Goal: Information Seeking & Learning: Learn about a topic

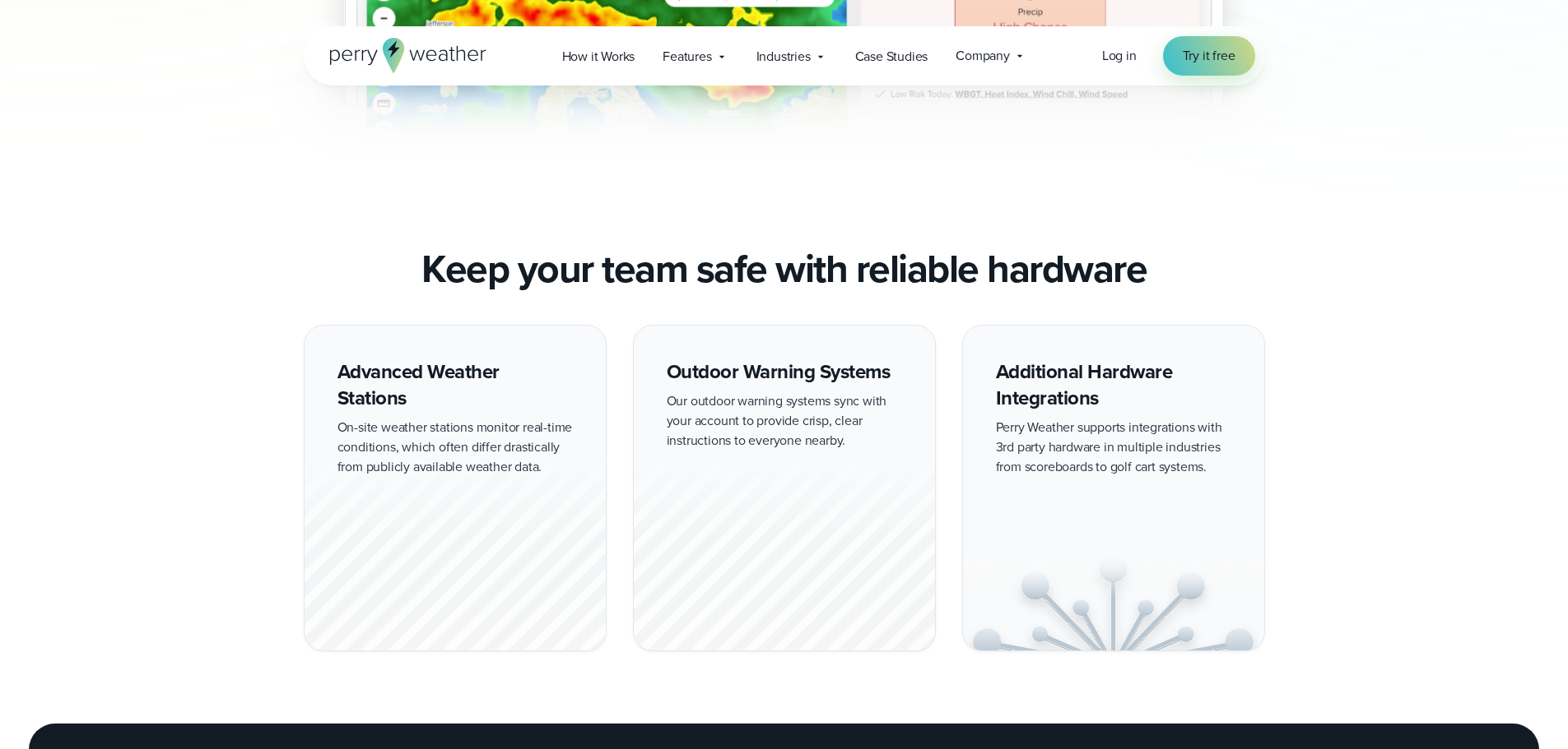
scroll to position [1399, 0]
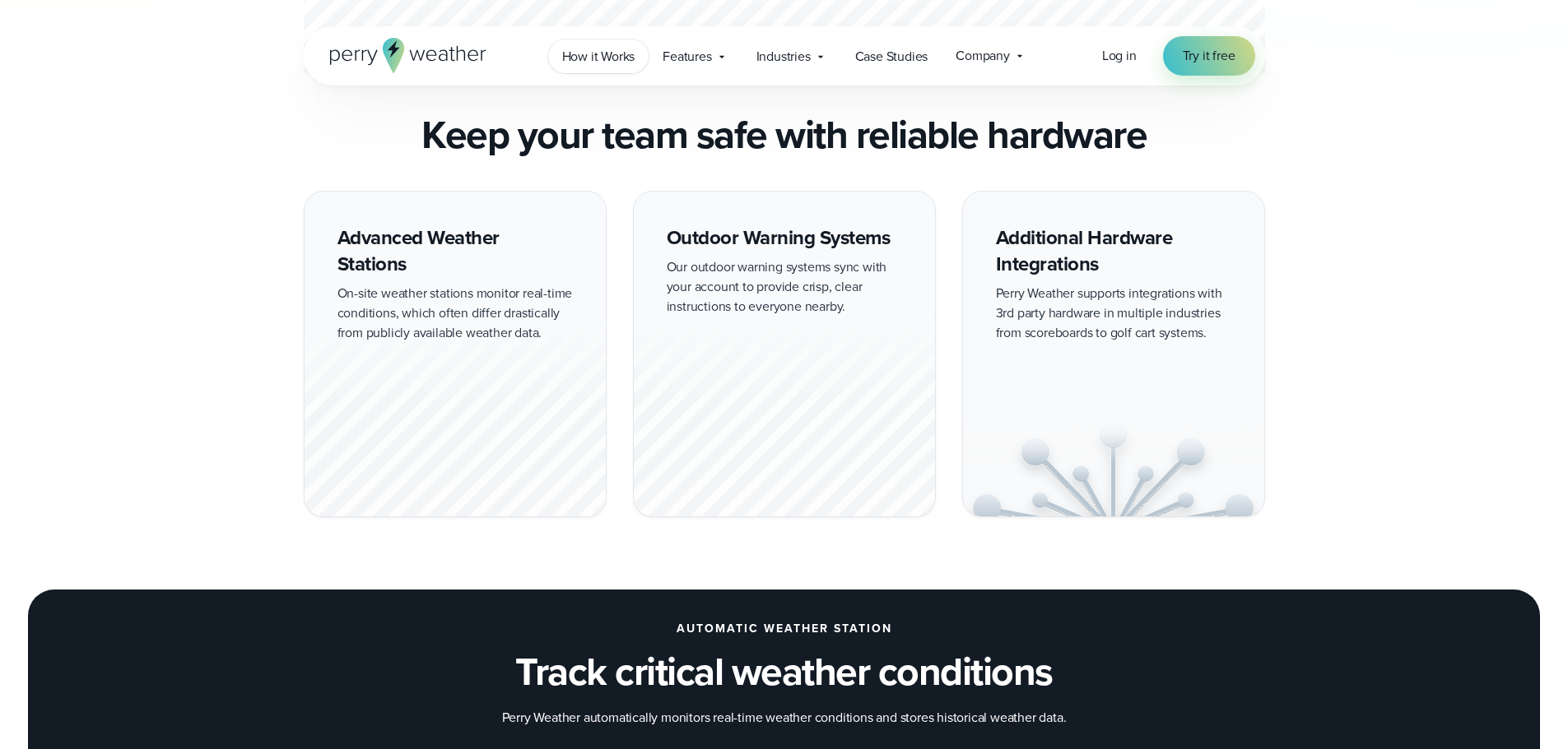
click at [589, 54] on span "How it Works" at bounding box center [599, 57] width 74 height 20
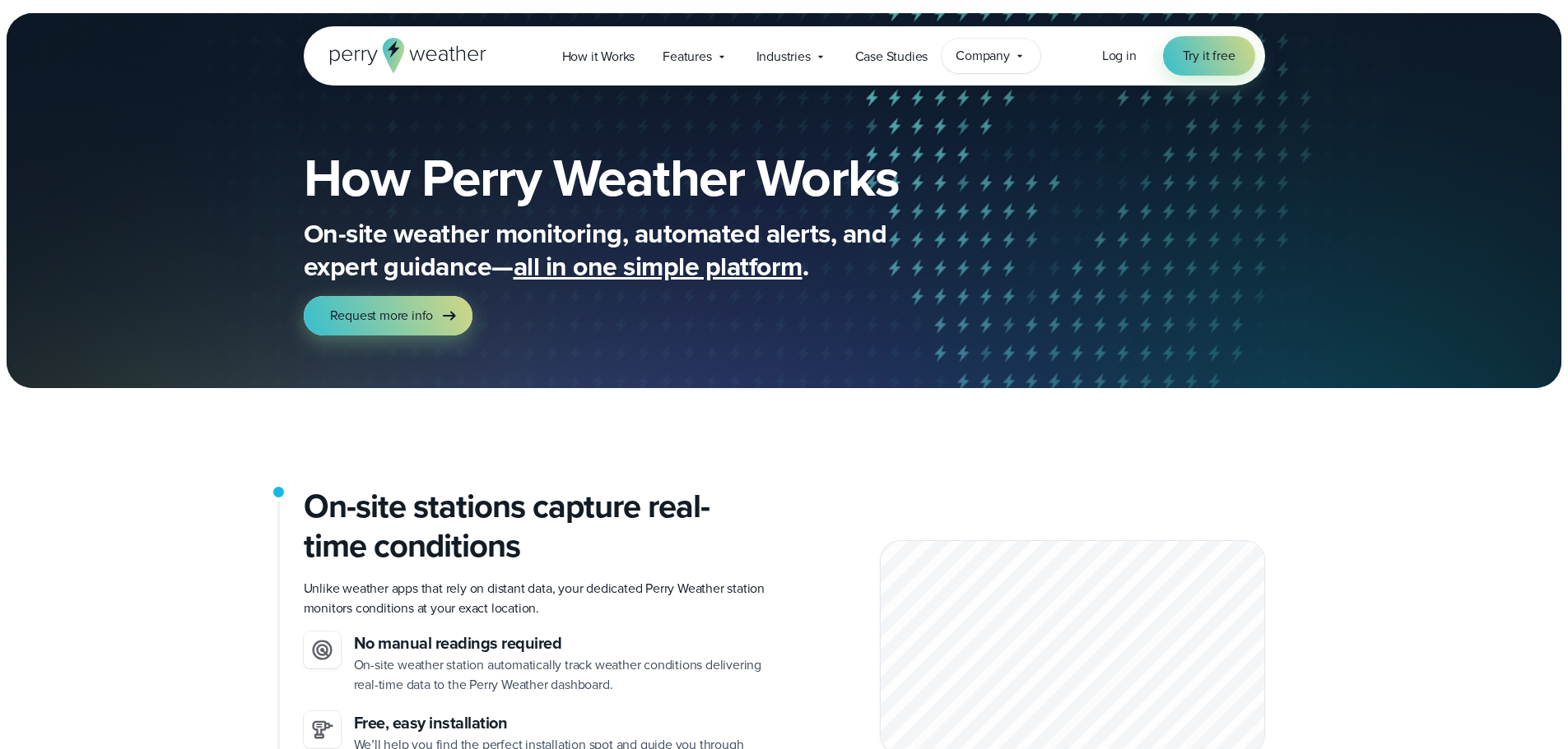
click at [1000, 64] on span "Company" at bounding box center [982, 56] width 54 height 20
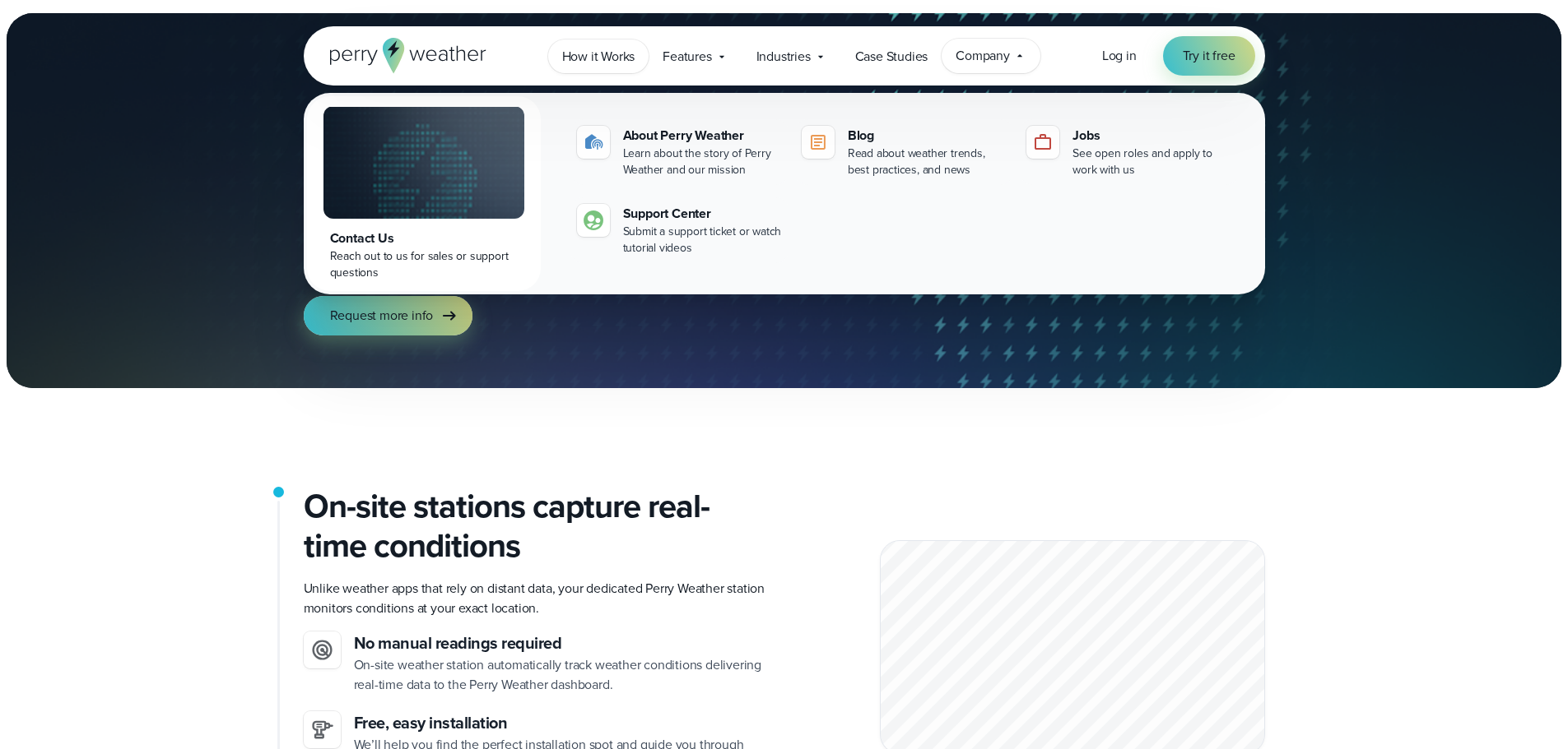
click at [600, 64] on span "How it Works" at bounding box center [599, 57] width 74 height 20
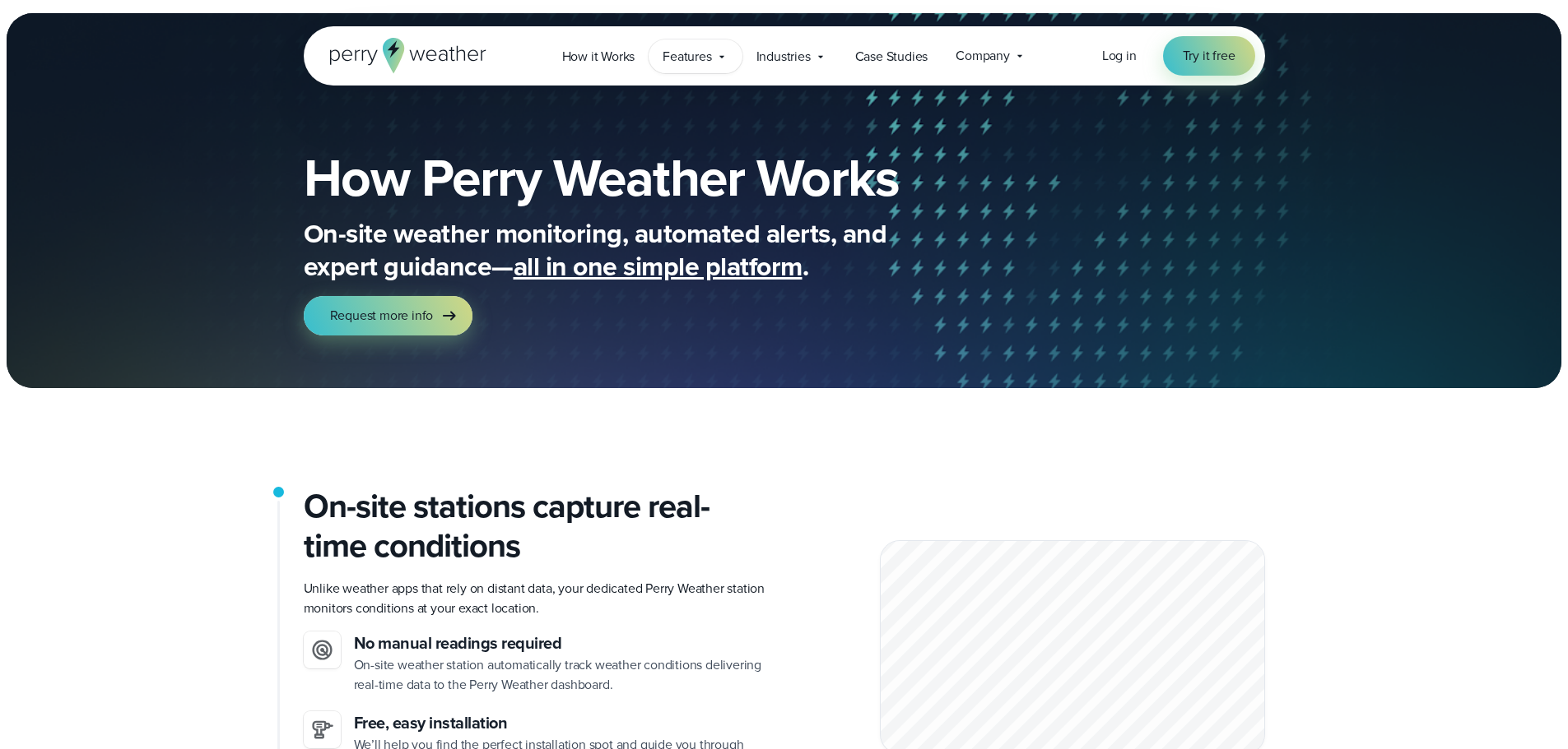
click at [707, 60] on span "Features" at bounding box center [687, 57] width 49 height 20
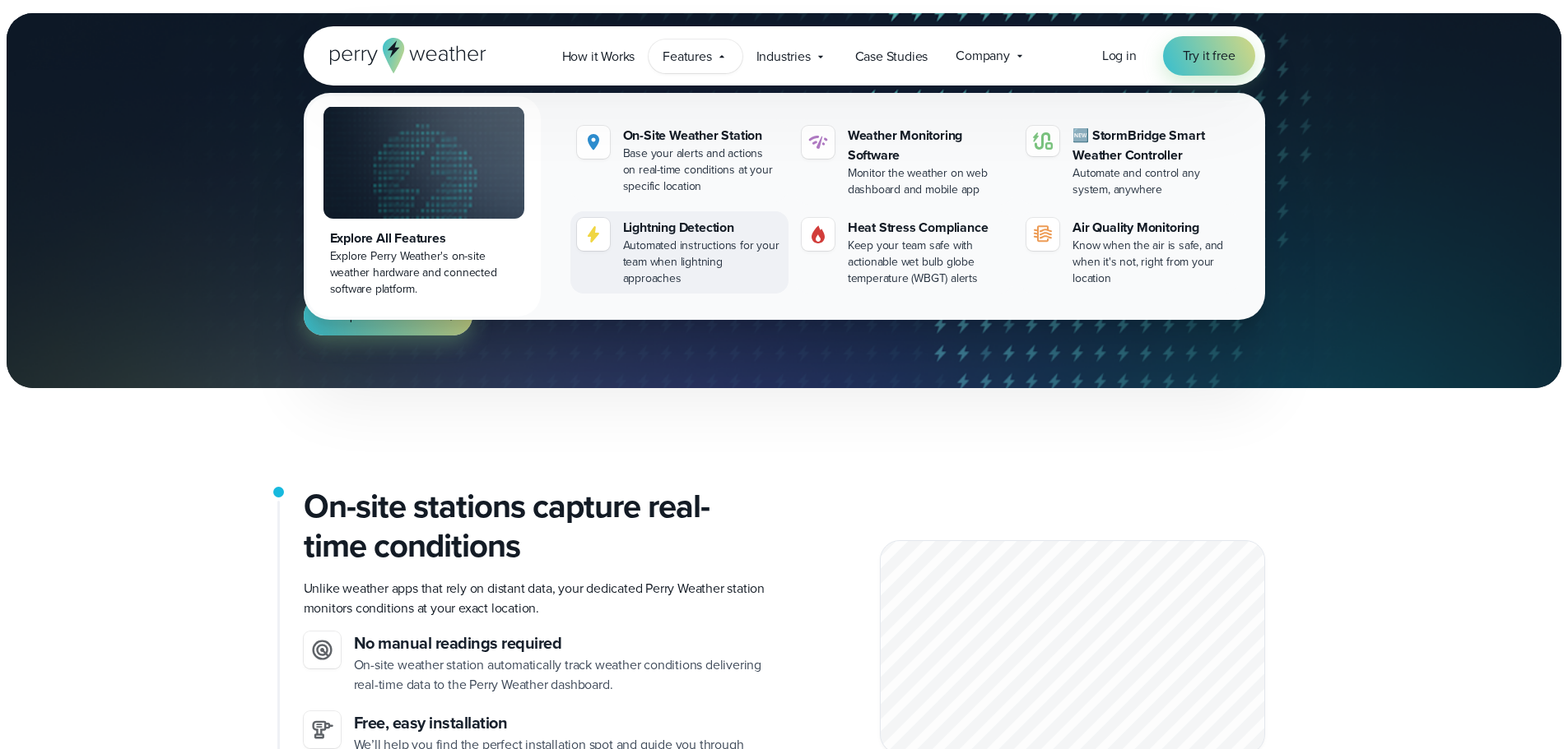
click at [694, 245] on div "Automated instructions for your team when lightning approaches" at bounding box center [702, 262] width 159 height 49
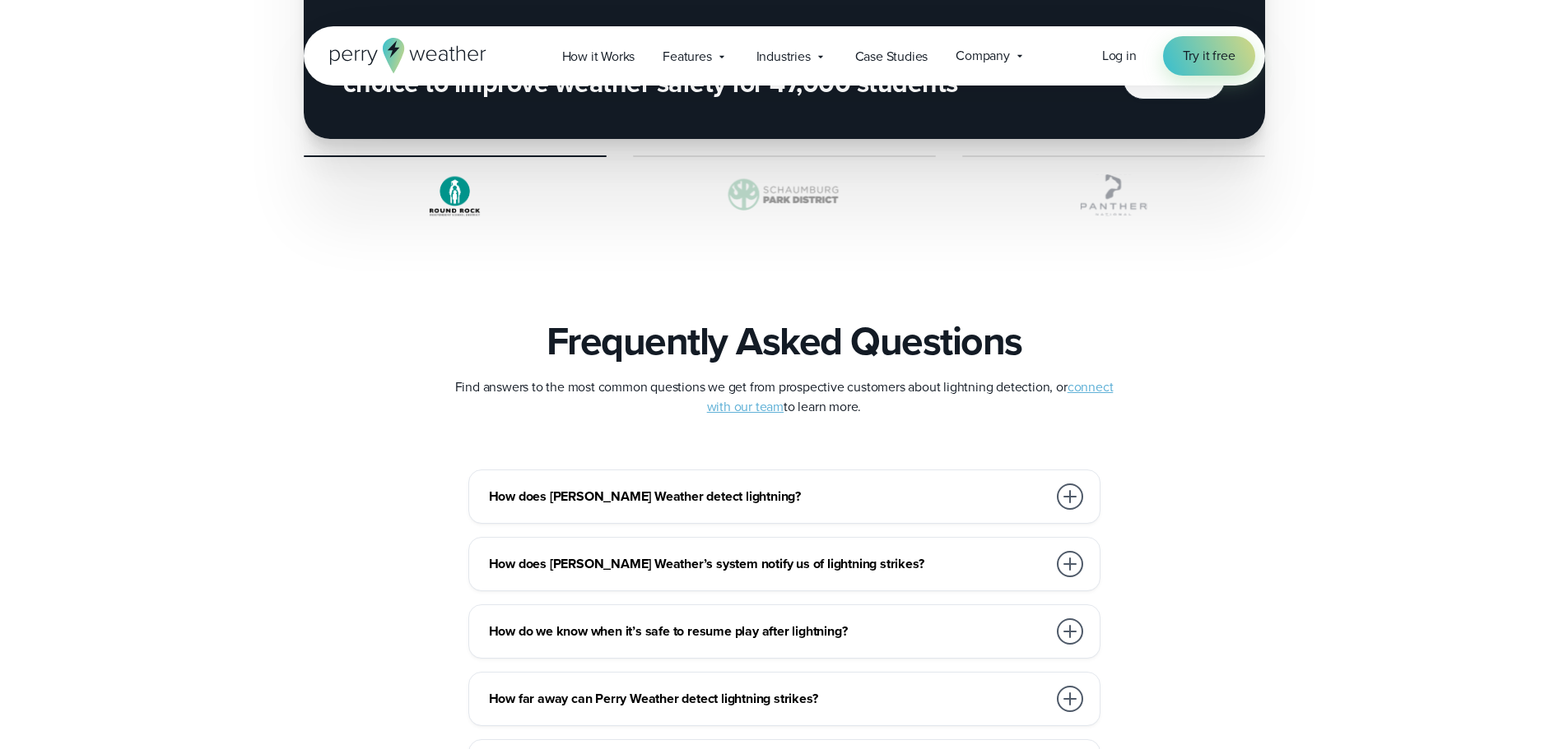
scroll to position [3620, 0]
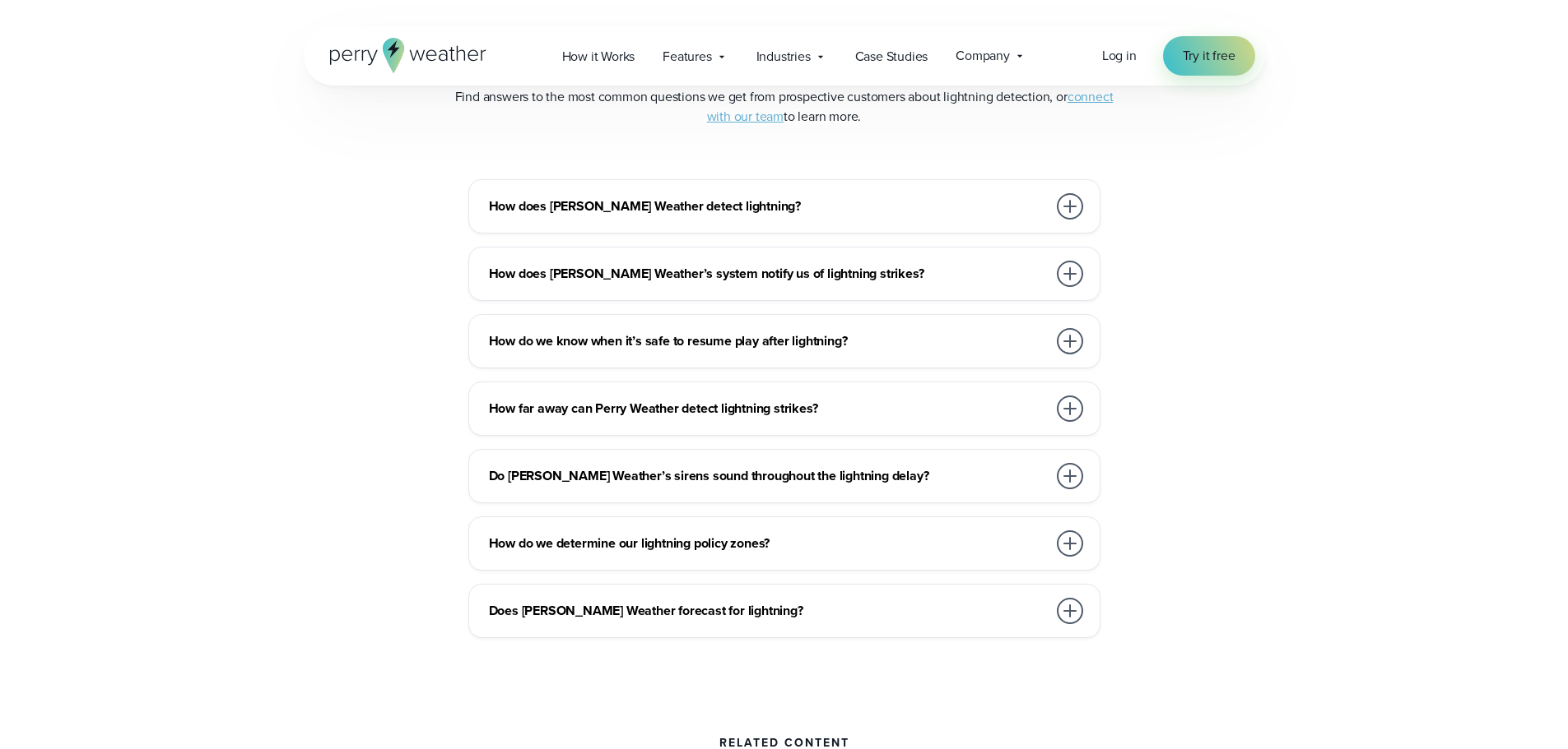
click at [835, 210] on h3 "How does Perry Weather detect lightning?" at bounding box center [767, 206] width 558 height 20
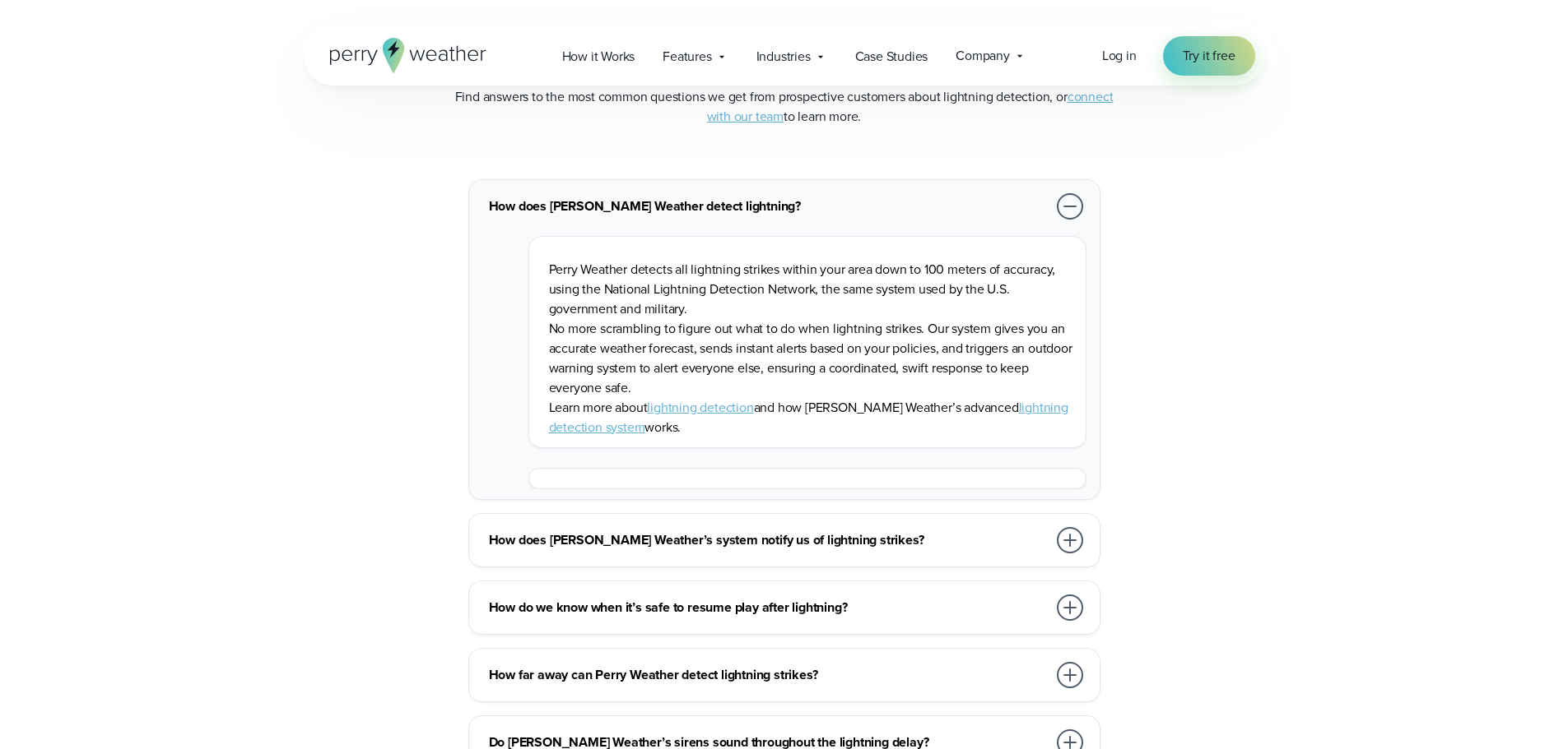
click at [740, 538] on h3 "How does Perry Weather’s system notify us of lightning strikes?" at bounding box center [767, 541] width 558 height 20
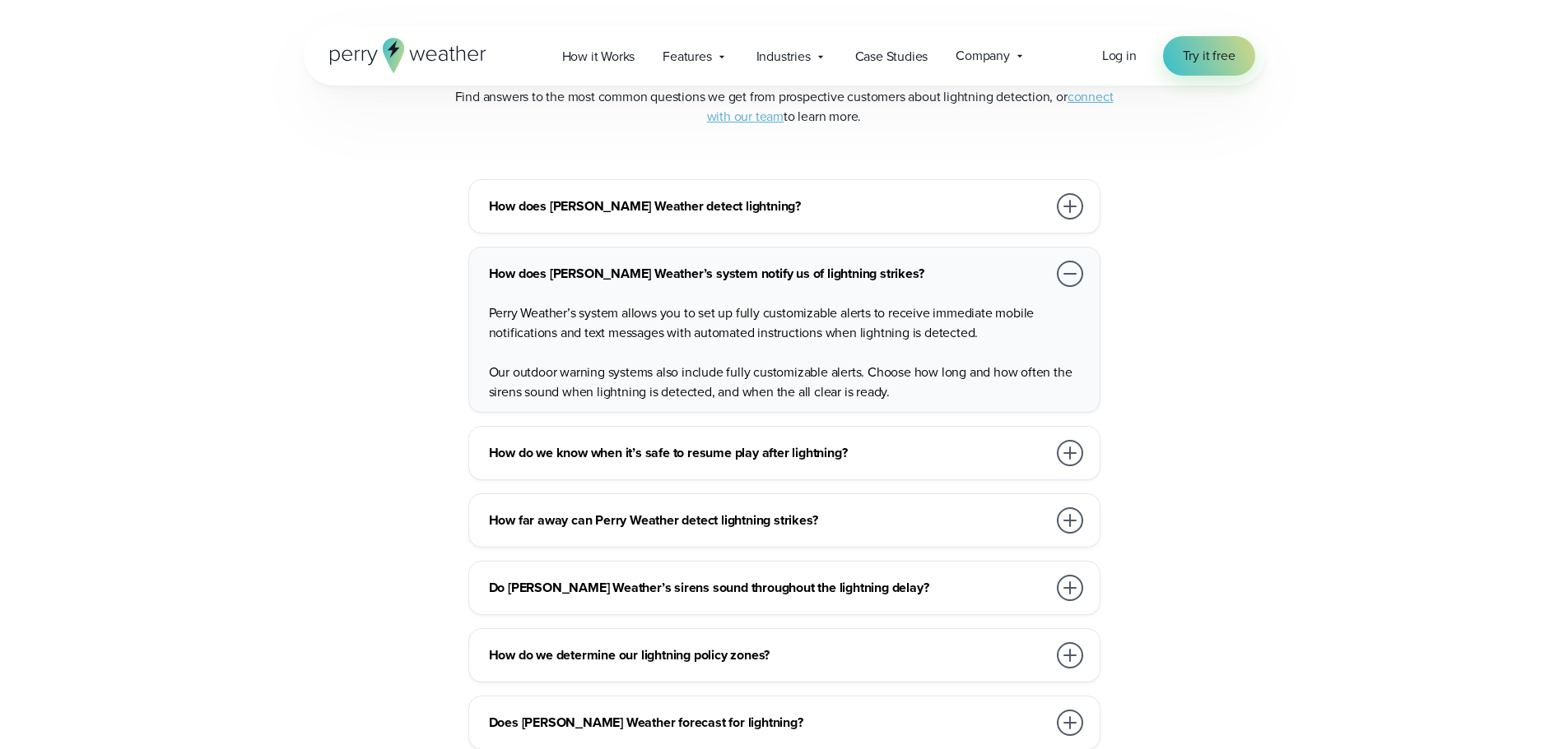
click at [672, 459] on h3 "How do we know when it’s safe to resume play after lightning?" at bounding box center [767, 453] width 558 height 20
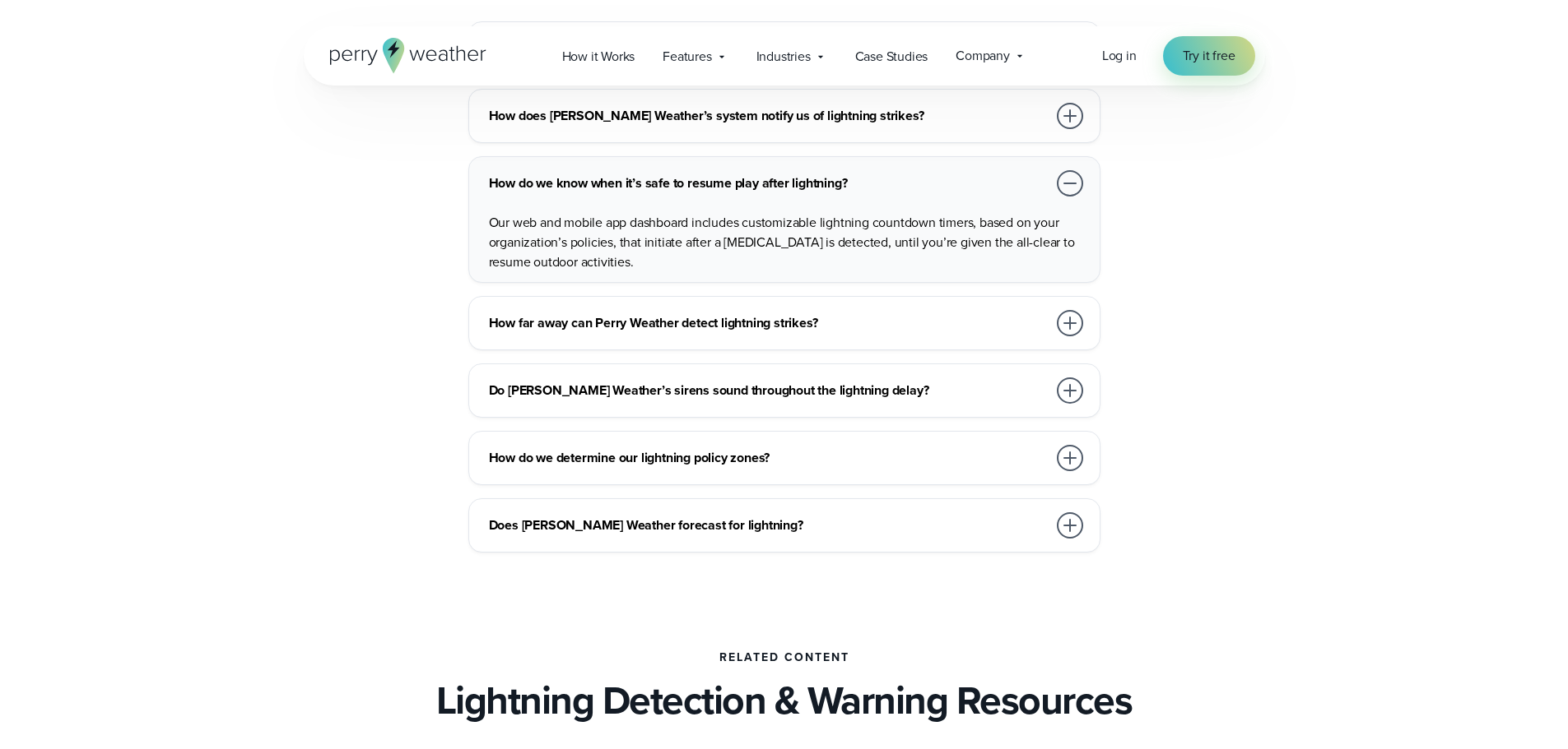
scroll to position [3783, 0]
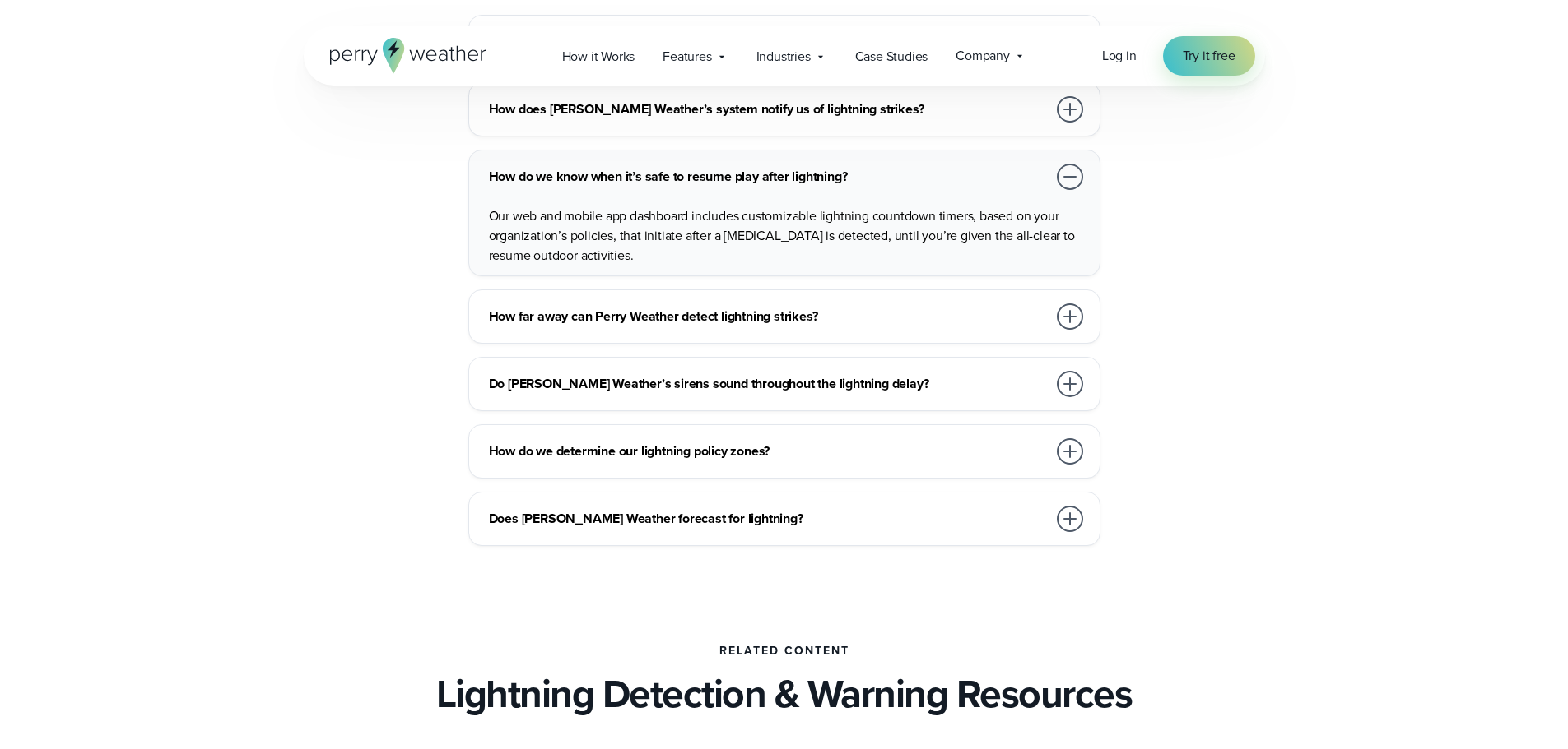
click at [742, 448] on h3 "How do we determine our lightning policy zones?" at bounding box center [767, 451] width 558 height 20
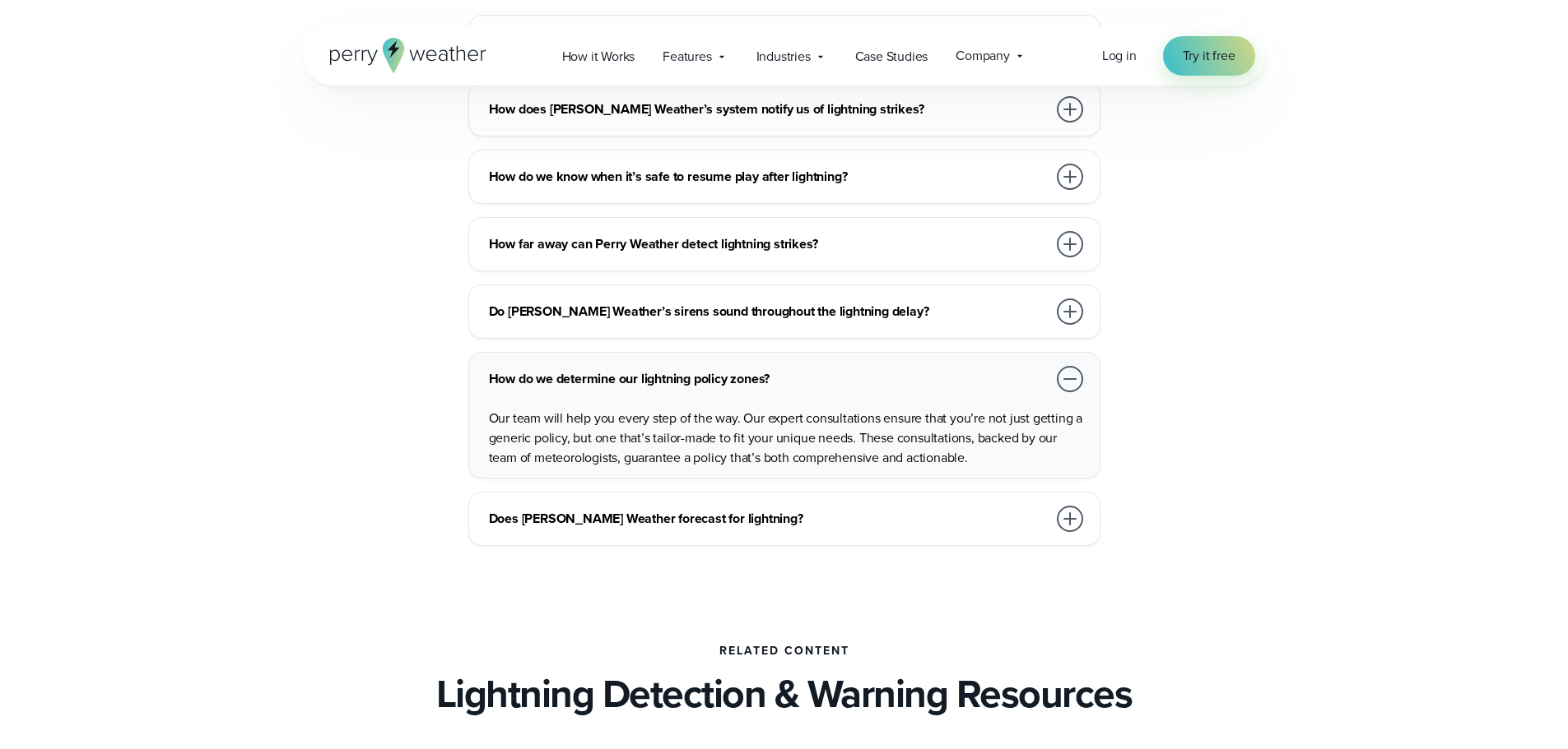
click at [757, 364] on div "How do we determine our lightning policy zones?" at bounding box center [787, 379] width 597 height 33
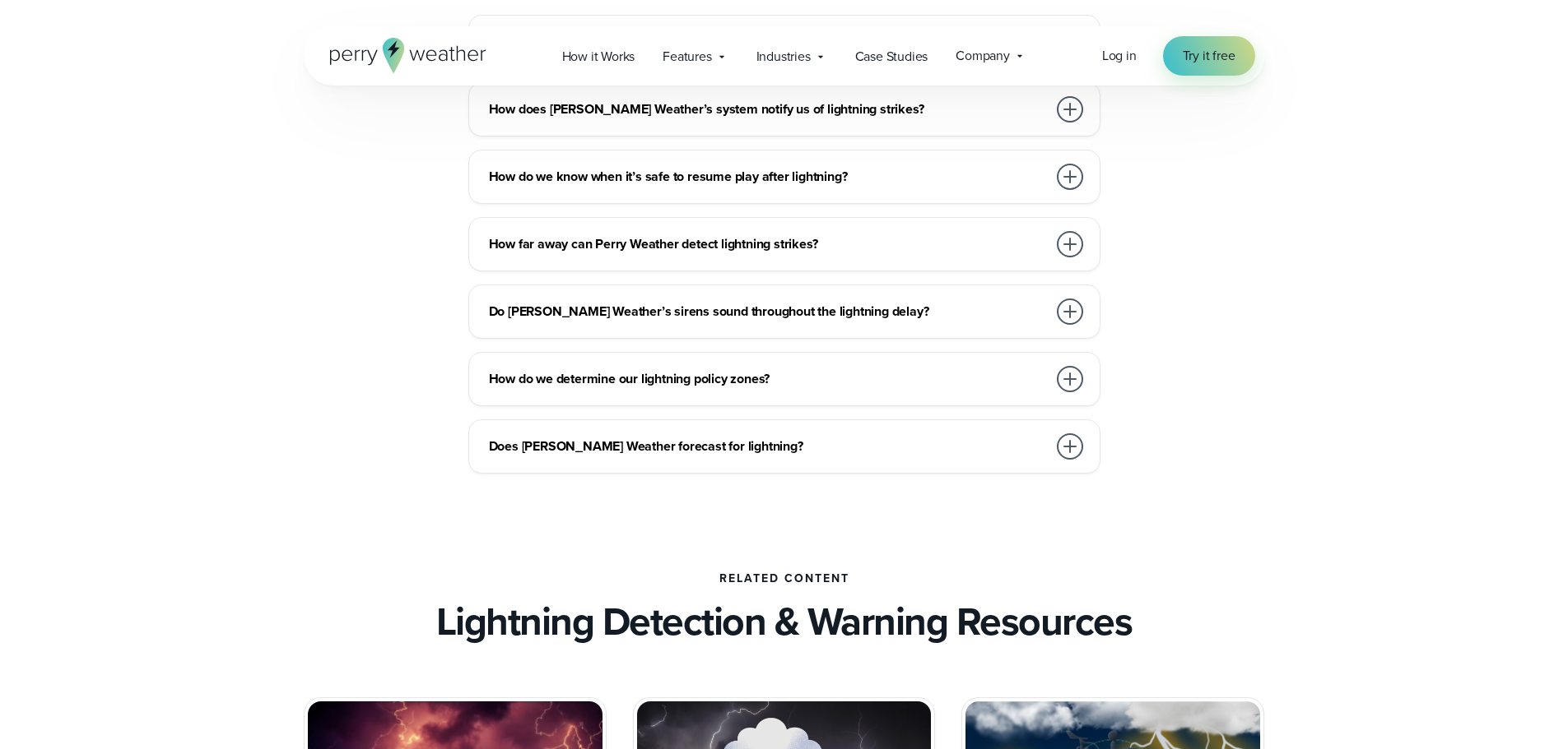
click at [665, 451] on h3 "Does Perry Weather forecast for lightning?" at bounding box center [767, 447] width 558 height 20
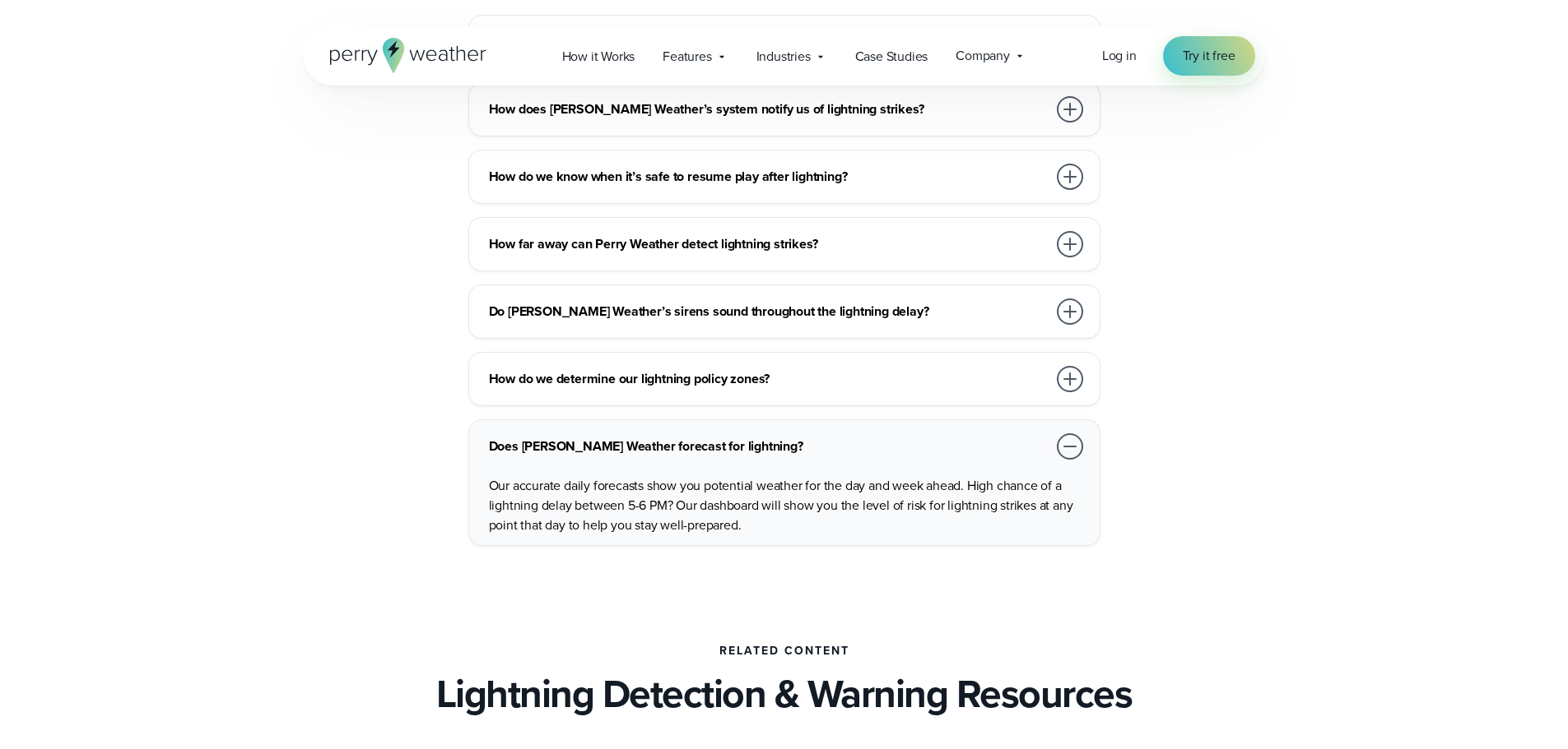
click at [665, 451] on h3 "Does Perry Weather forecast for lightning?" at bounding box center [767, 447] width 558 height 20
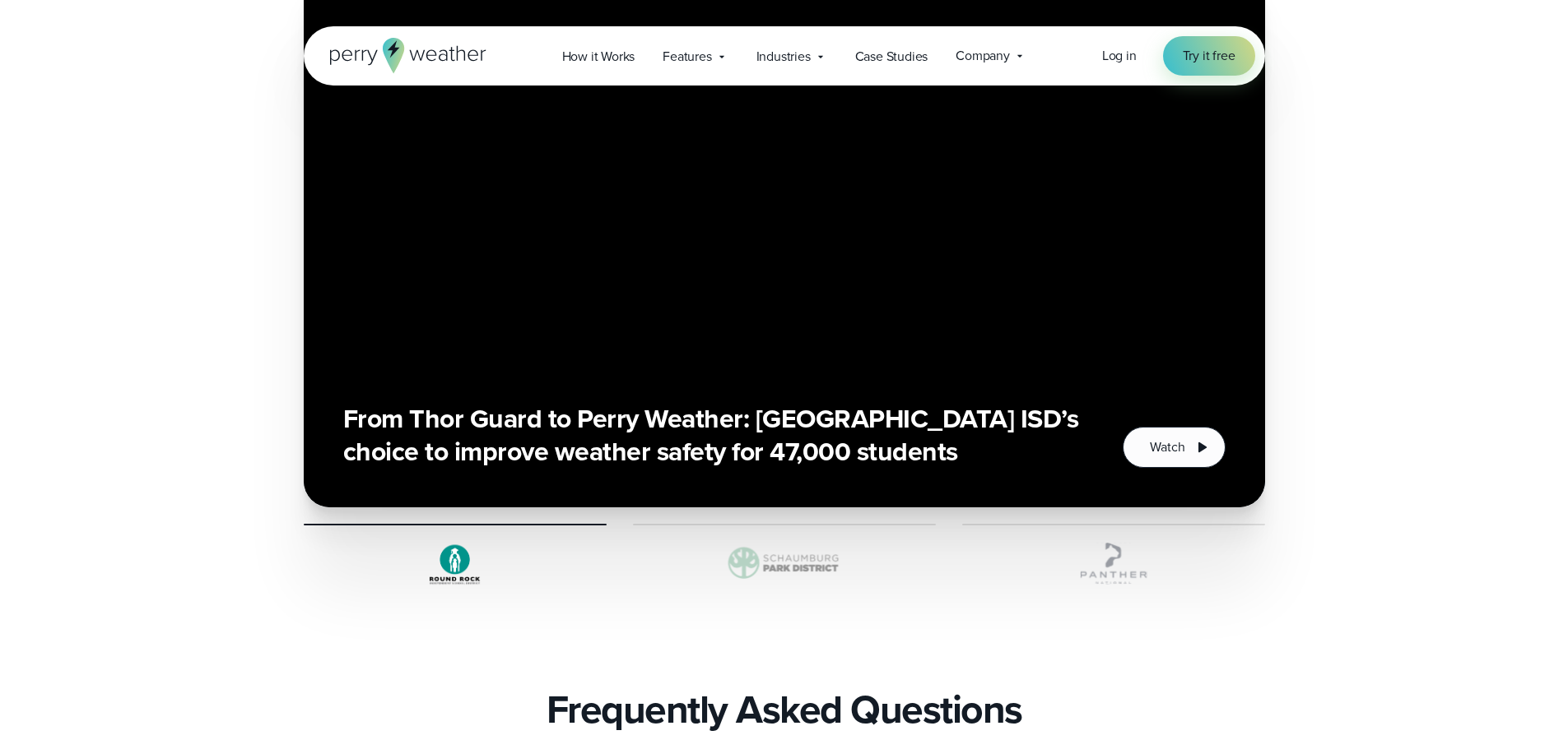
scroll to position [2303, 0]
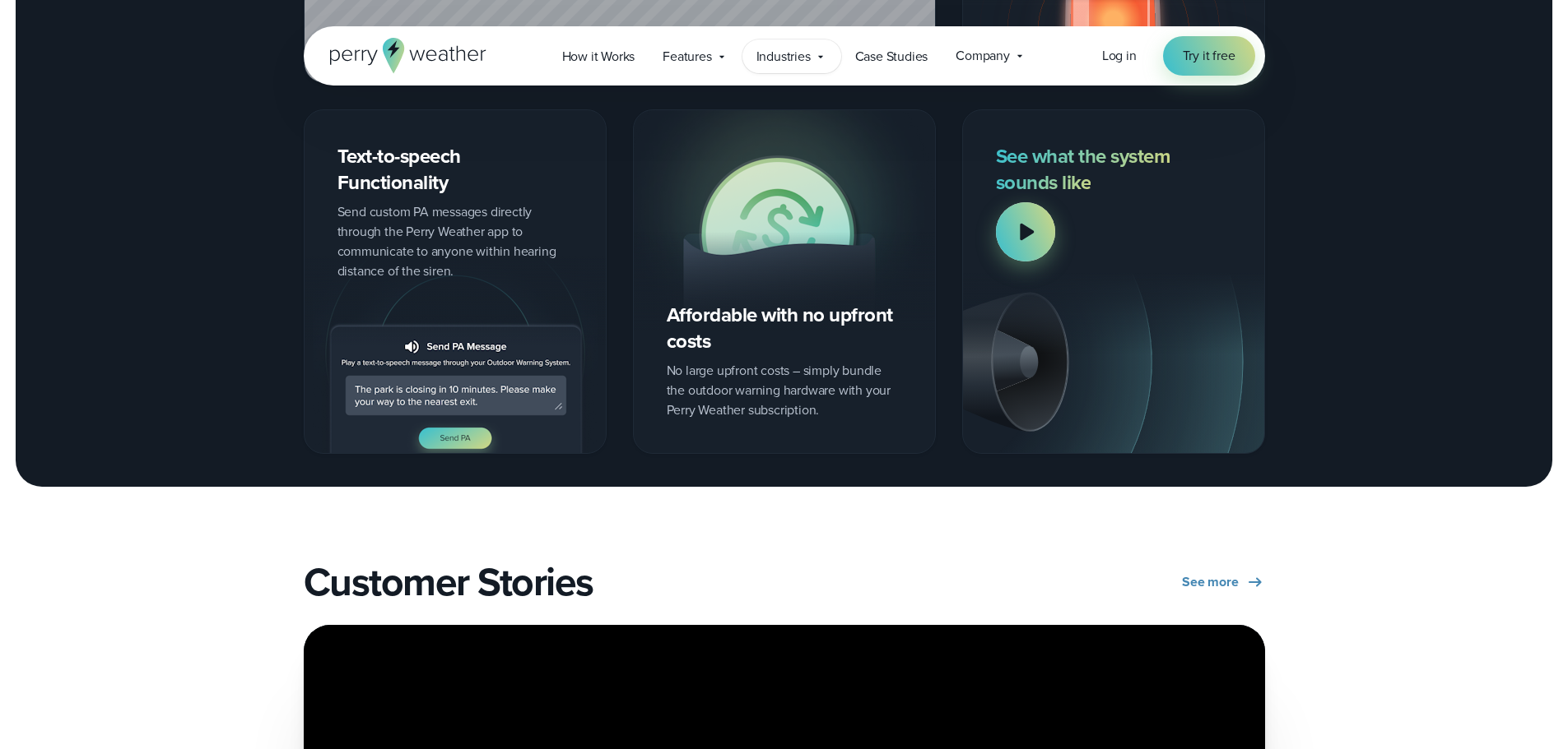
click at [781, 62] on span "Industries" at bounding box center [783, 57] width 54 height 20
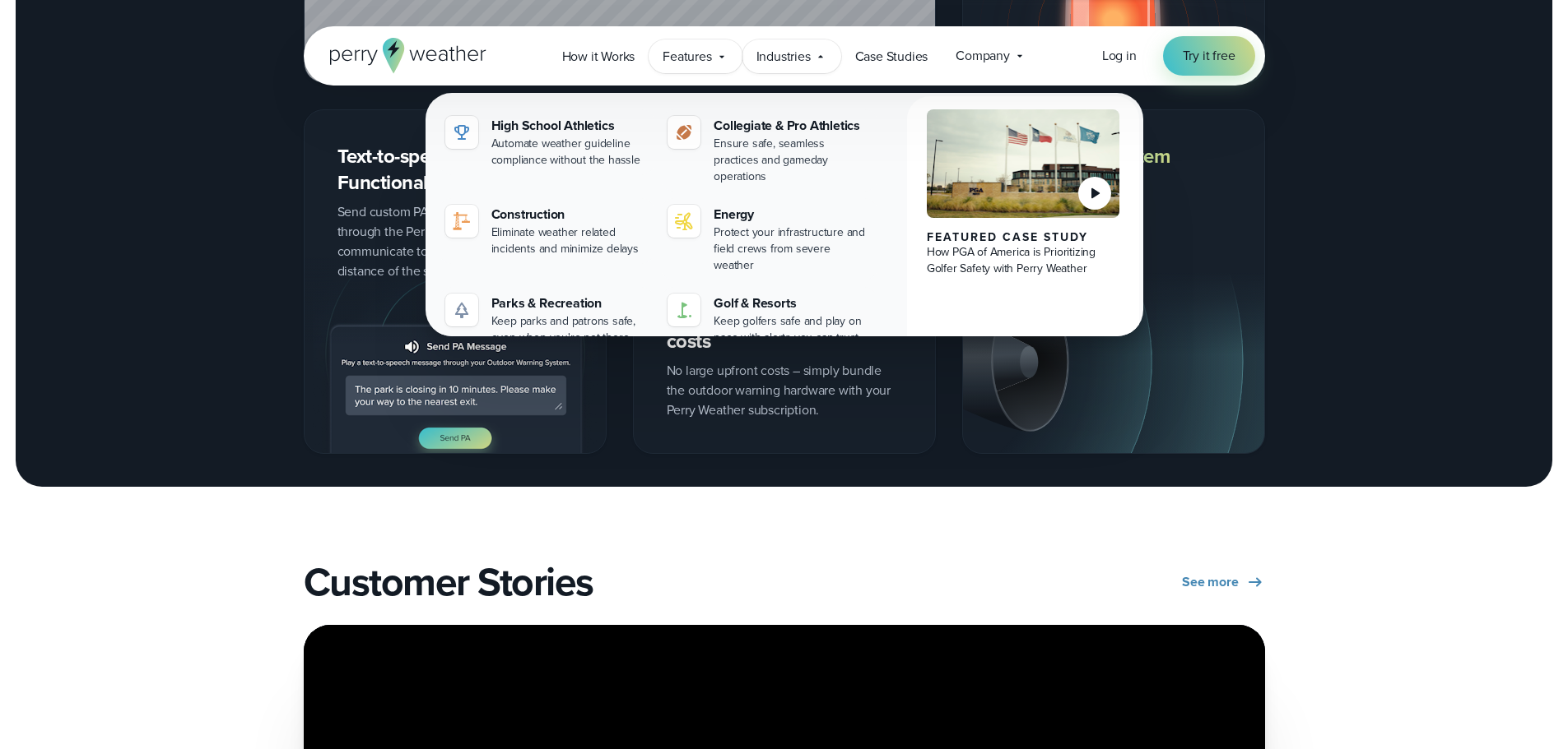
click at [707, 62] on span "Features" at bounding box center [687, 57] width 49 height 20
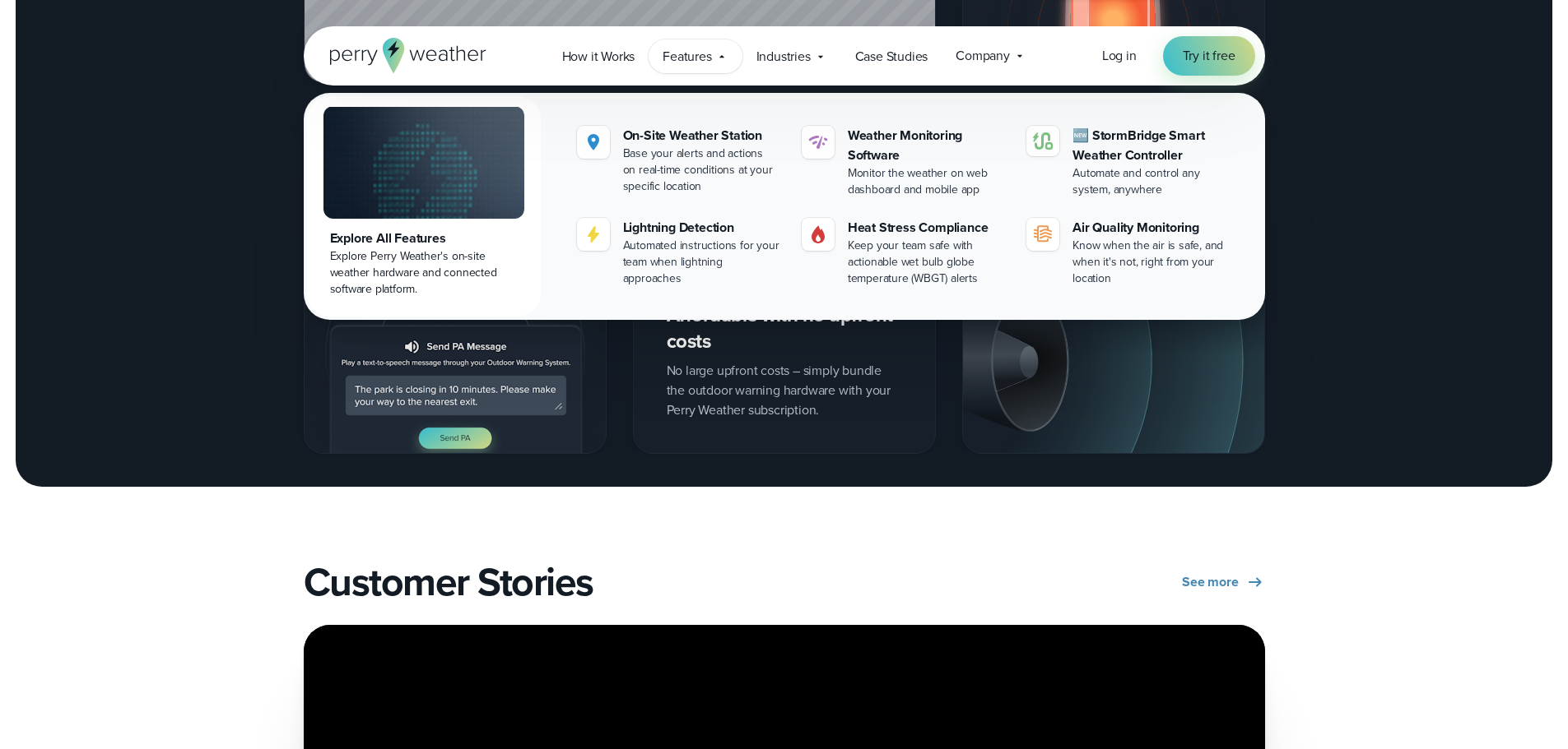
click at [118, 547] on div "Lightning detection system Real-time lightning detection and warning system Get…" at bounding box center [784, 348] width 1568 height 5302
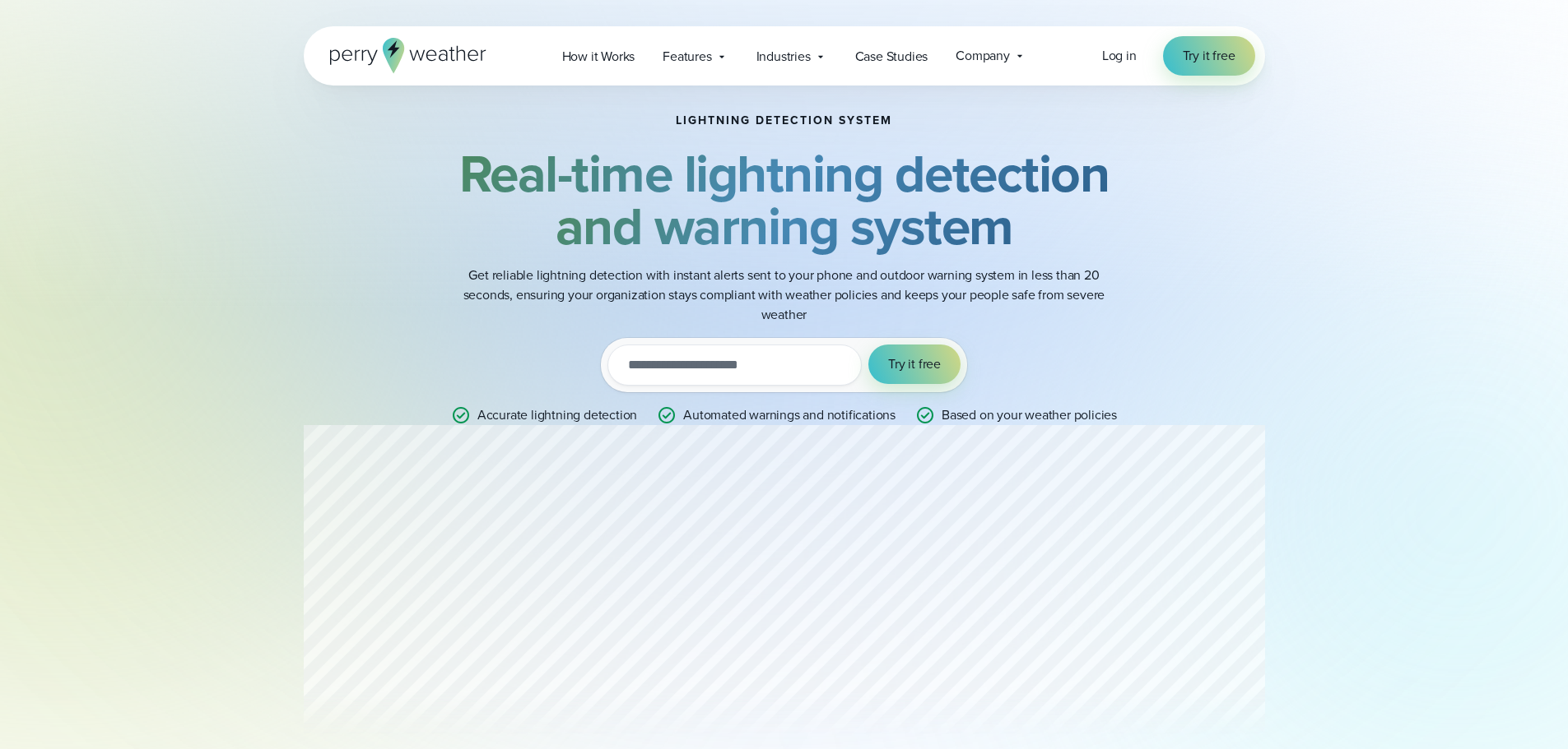
scroll to position [0, 0]
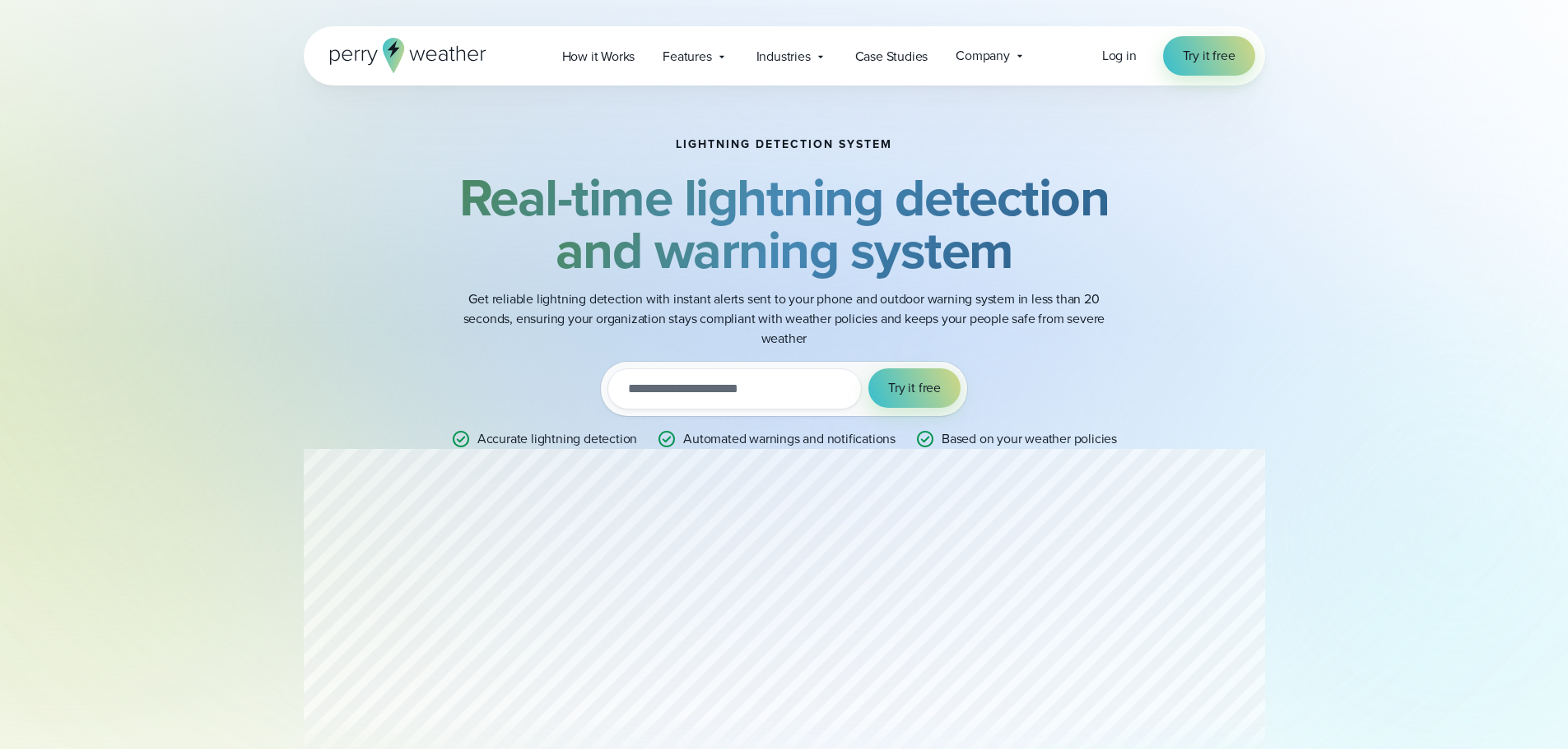
click at [386, 42] on icon at bounding box center [393, 55] width 22 height 35
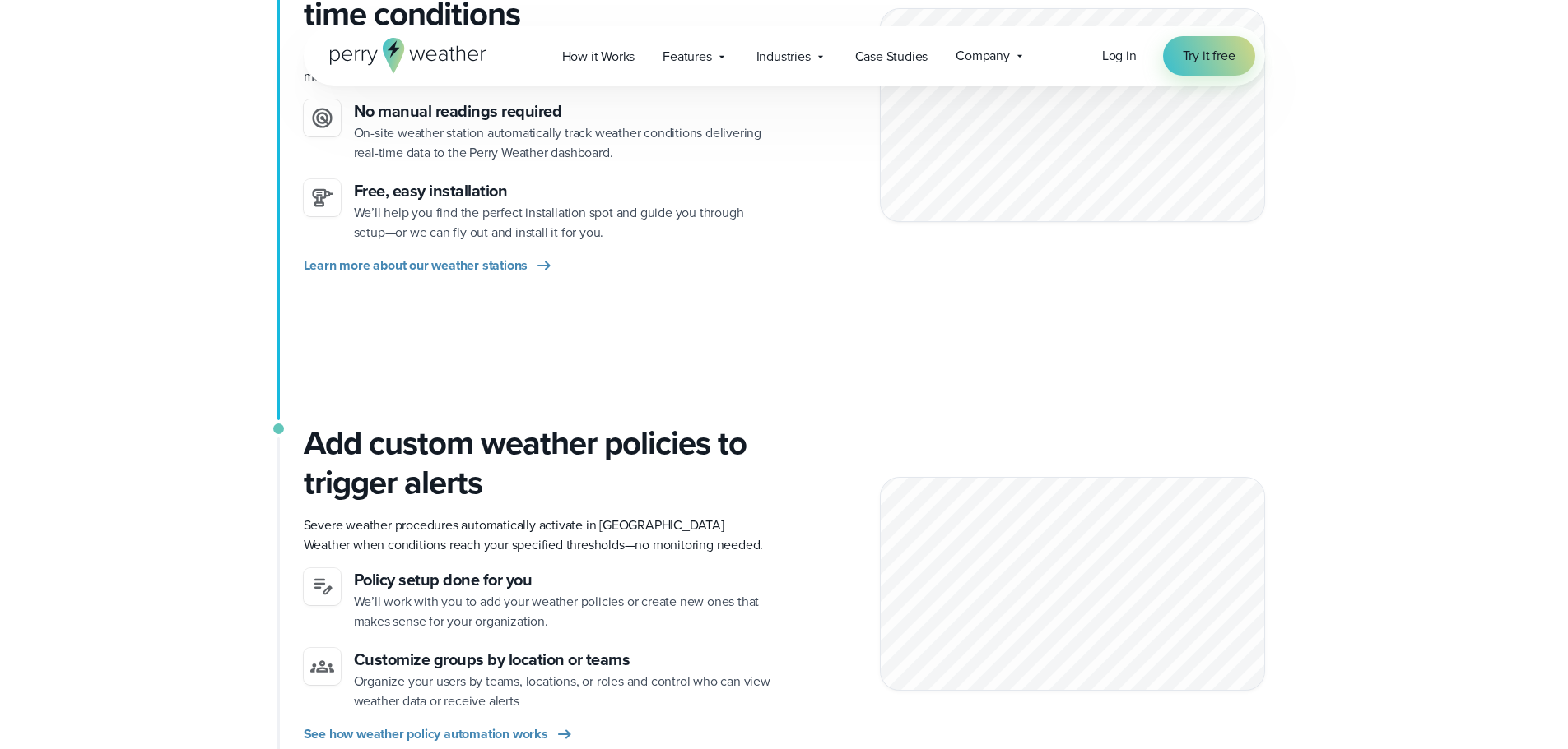
scroll to position [576, 0]
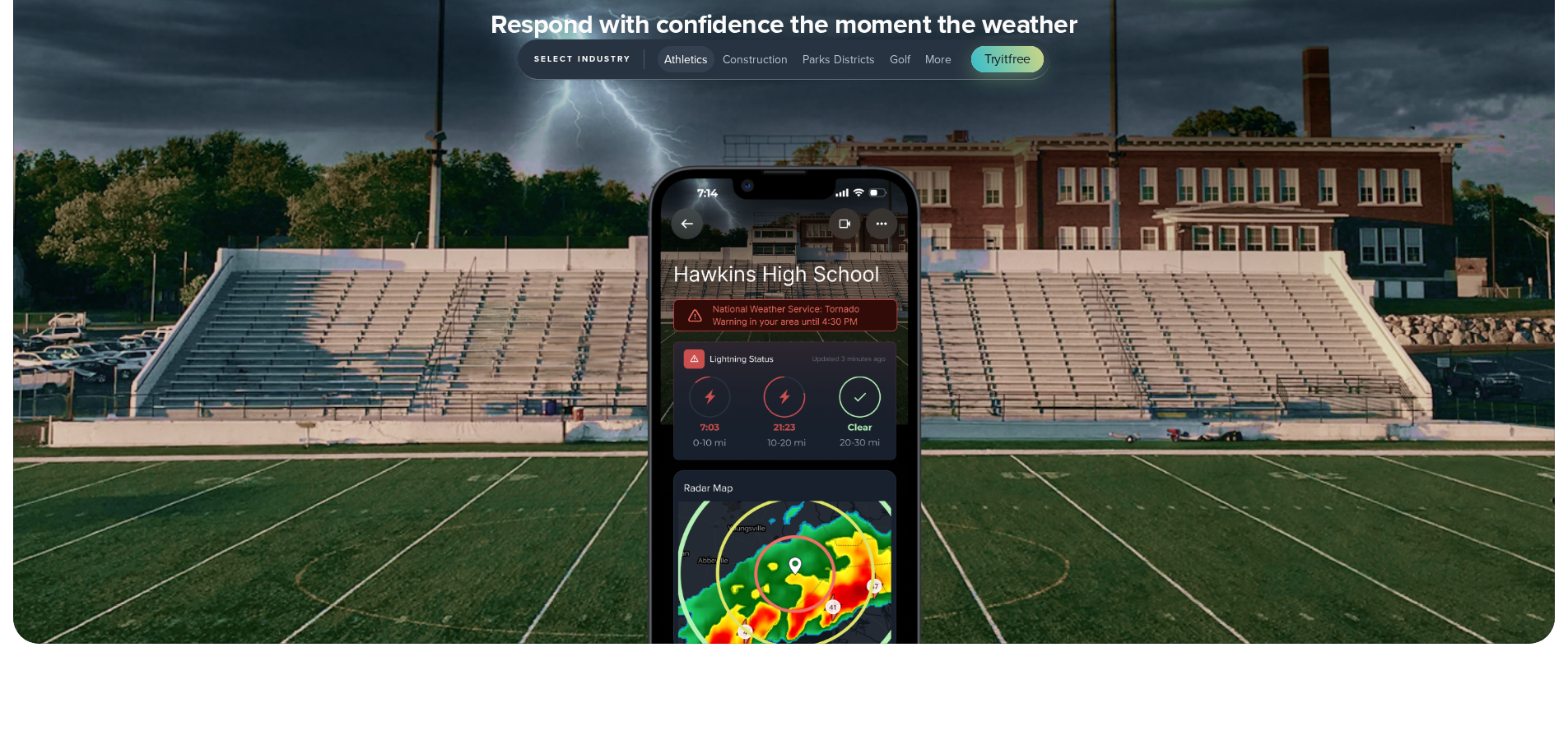
scroll to position [2221, 0]
